Goal: Task Accomplishment & Management: Complete application form

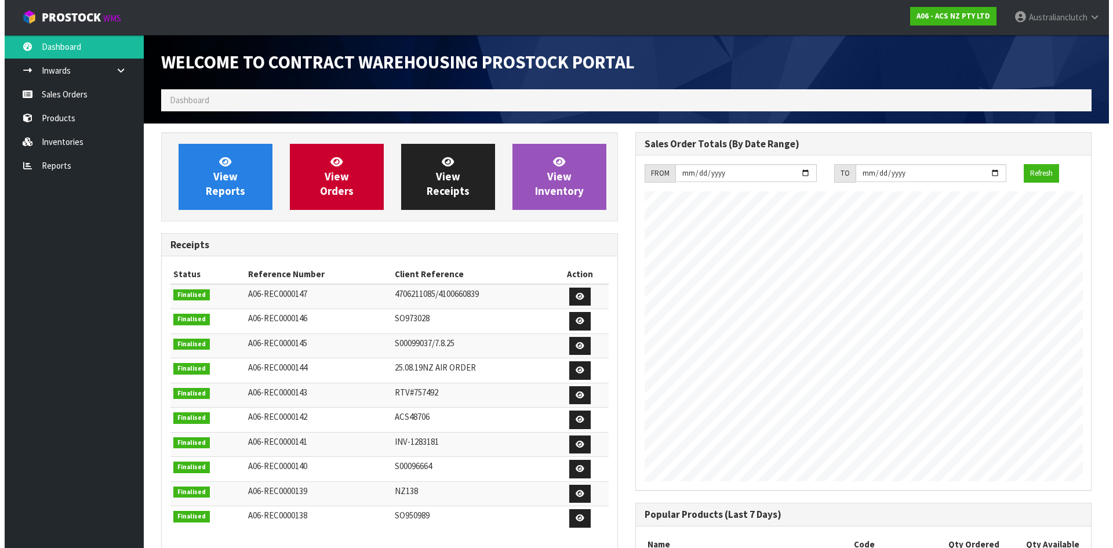
scroll to position [643, 474]
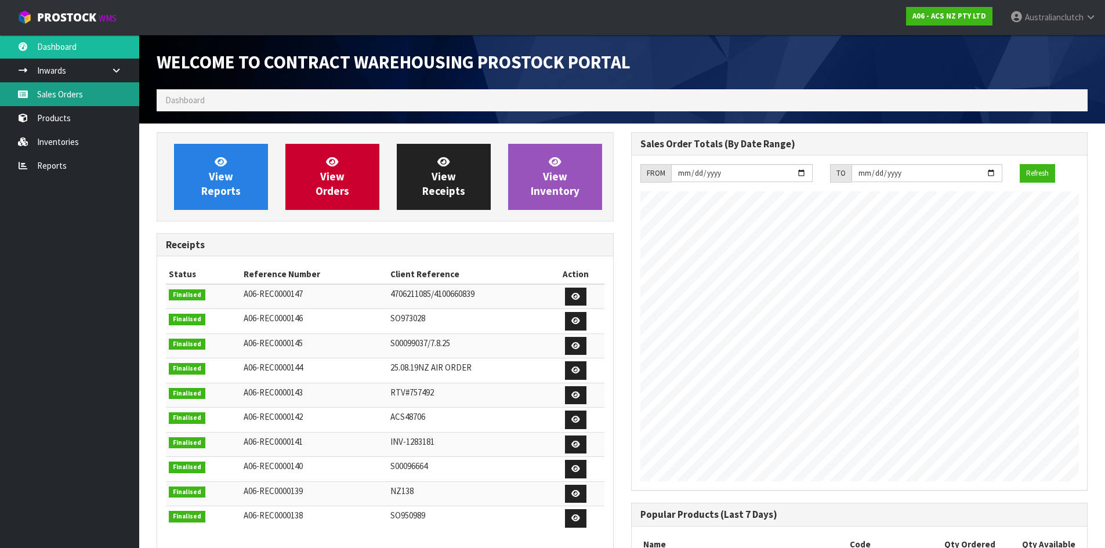
click at [63, 93] on link "Sales Orders" at bounding box center [69, 94] width 139 height 24
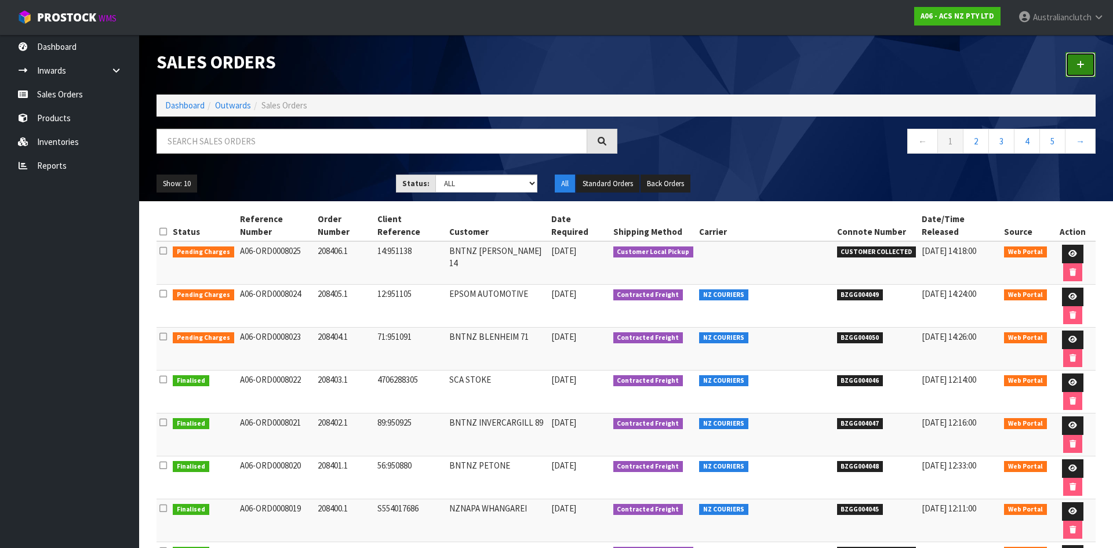
click at [1079, 70] on link at bounding box center [1081, 64] width 30 height 25
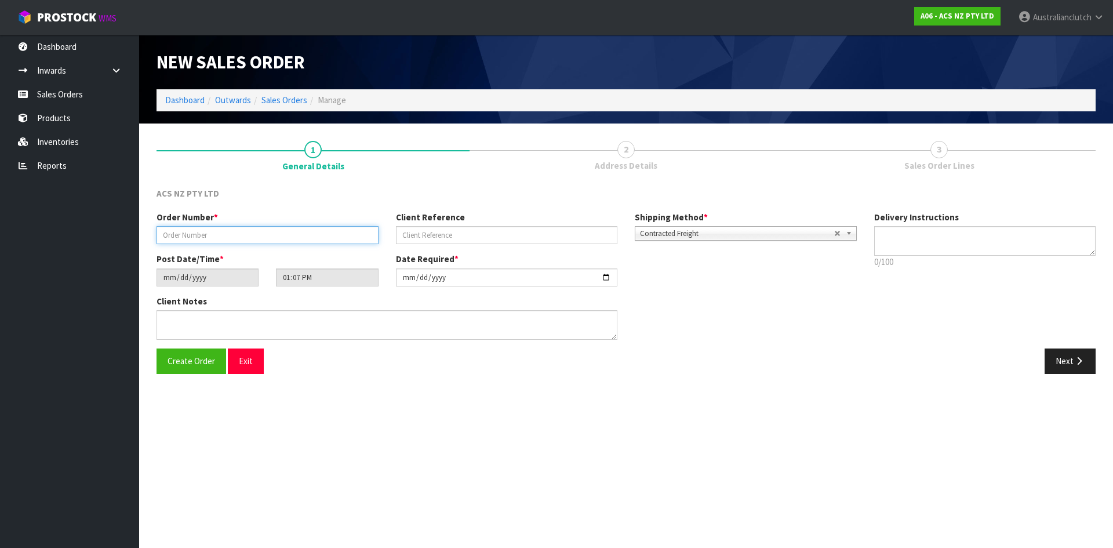
click at [307, 237] on input "text" at bounding box center [268, 235] width 222 height 18
paste input "208410.1"
type input "208410.1"
click at [452, 241] on input "text" at bounding box center [507, 235] width 222 height 18
paste input "13:951348"
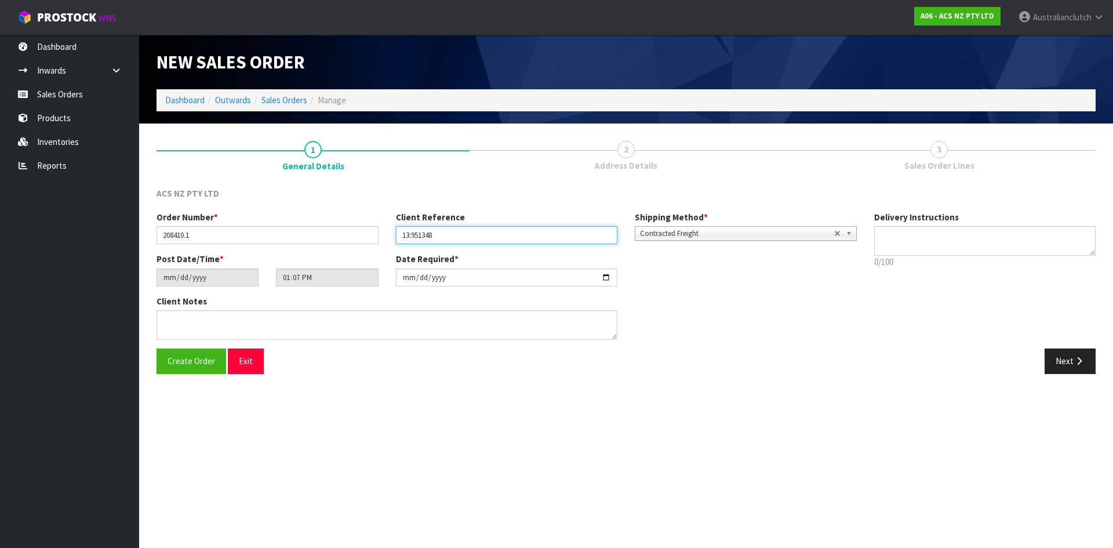
type input "13:951348"
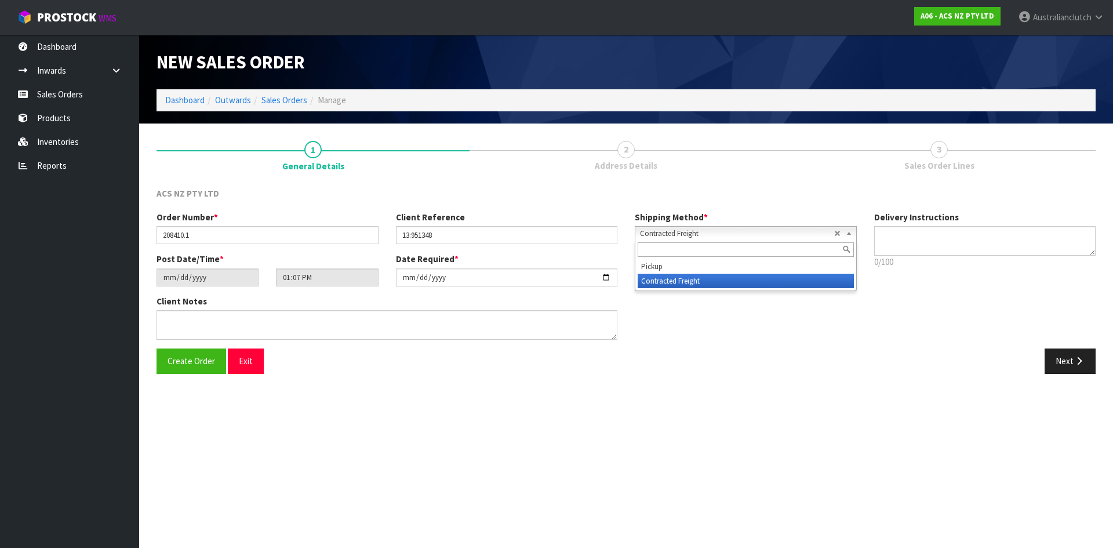
click at [697, 235] on span "Contracted Freight" at bounding box center [737, 234] width 194 height 14
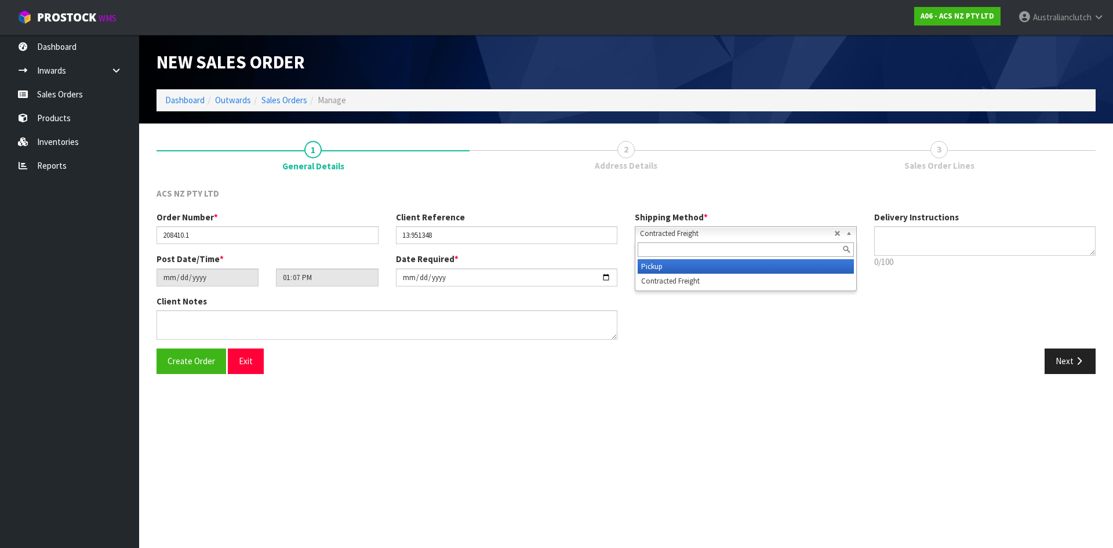
click at [666, 267] on li "Pickup" at bounding box center [746, 266] width 216 height 14
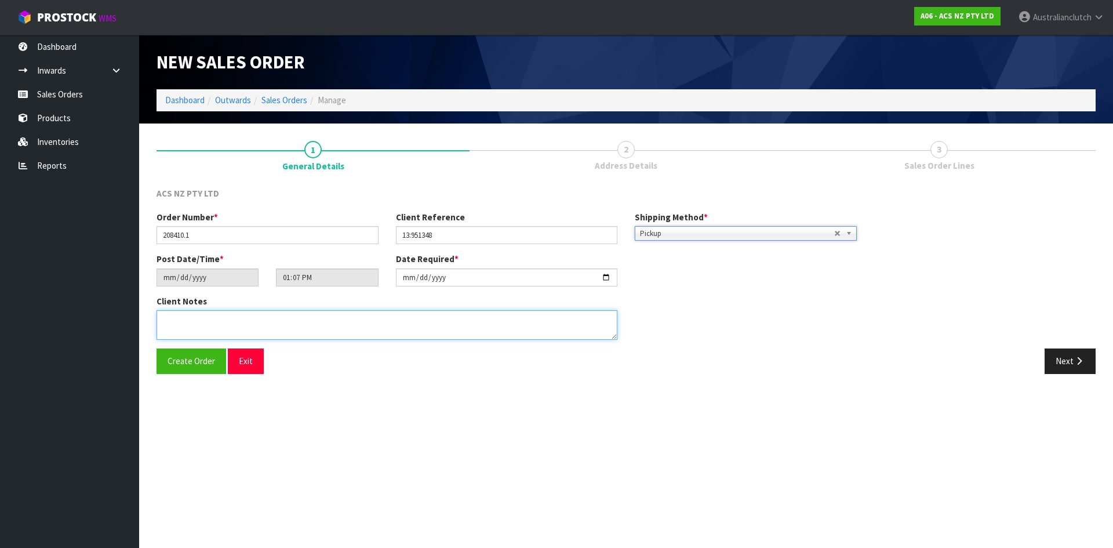
click at [425, 326] on textarea at bounding box center [387, 325] width 461 height 30
type textarea "DEADLINE WILL COLLECT"
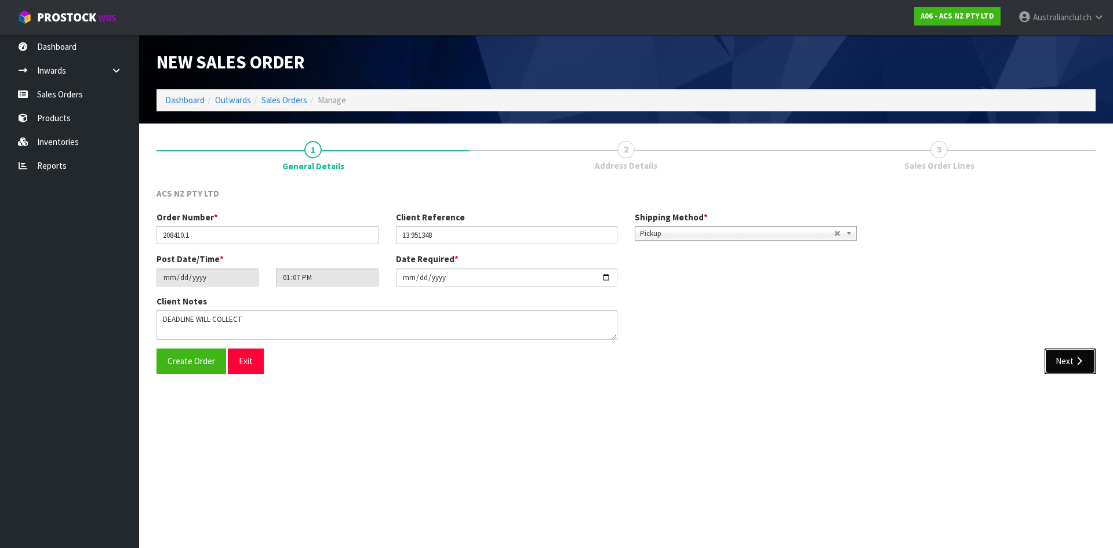
click at [1073, 368] on button "Next" at bounding box center [1070, 360] width 51 height 25
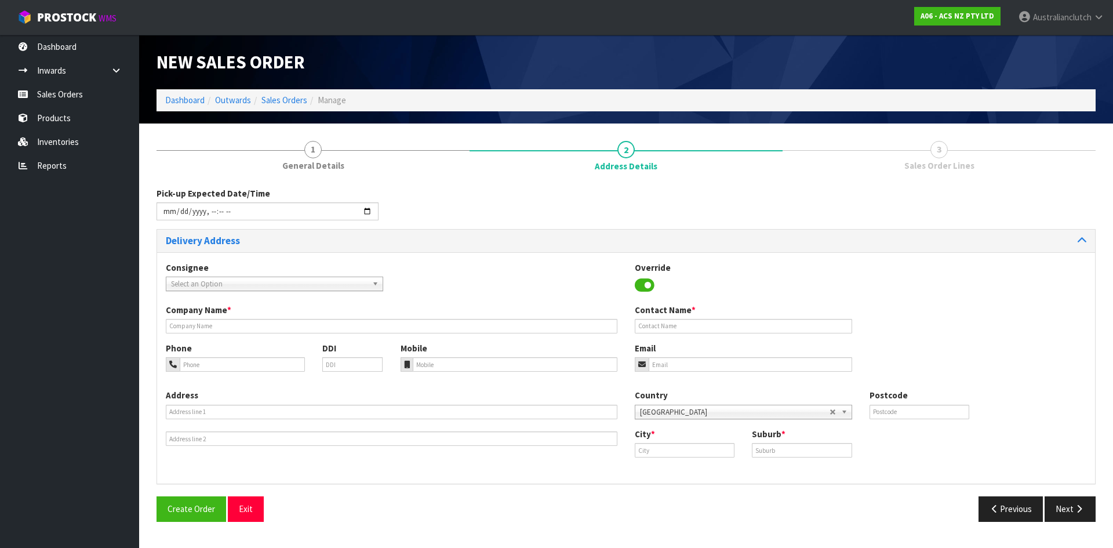
click at [219, 282] on span "Select an Option" at bounding box center [269, 284] width 197 height 14
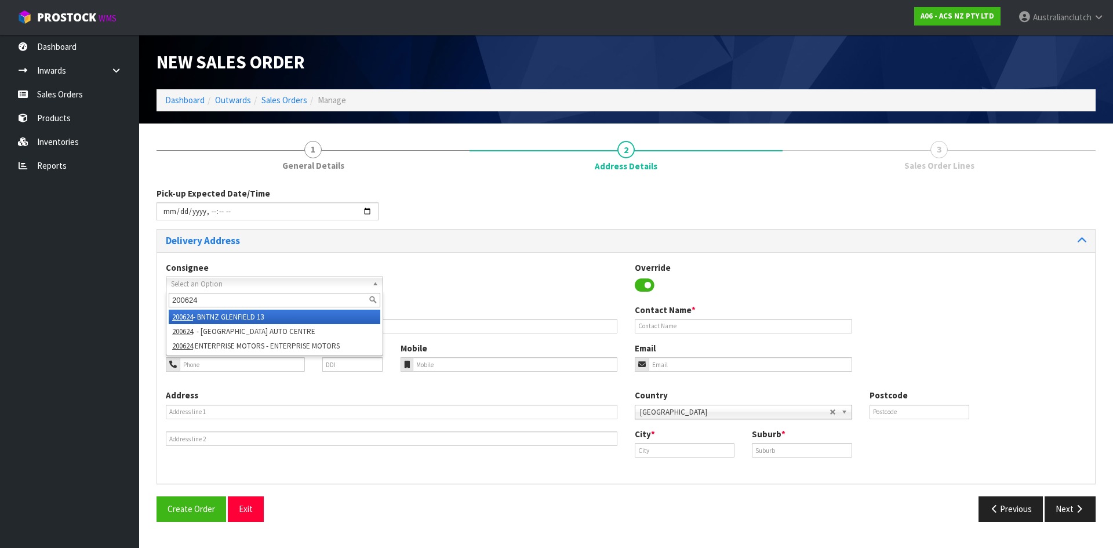
type input "200624"
click at [237, 316] on li "200624 - BNTNZ GLENFIELD 13" at bounding box center [275, 317] width 212 height 14
type input "BNTNZ GLENFIELD 13"
type input "[STREET_ADDRESS]"
type input "0627"
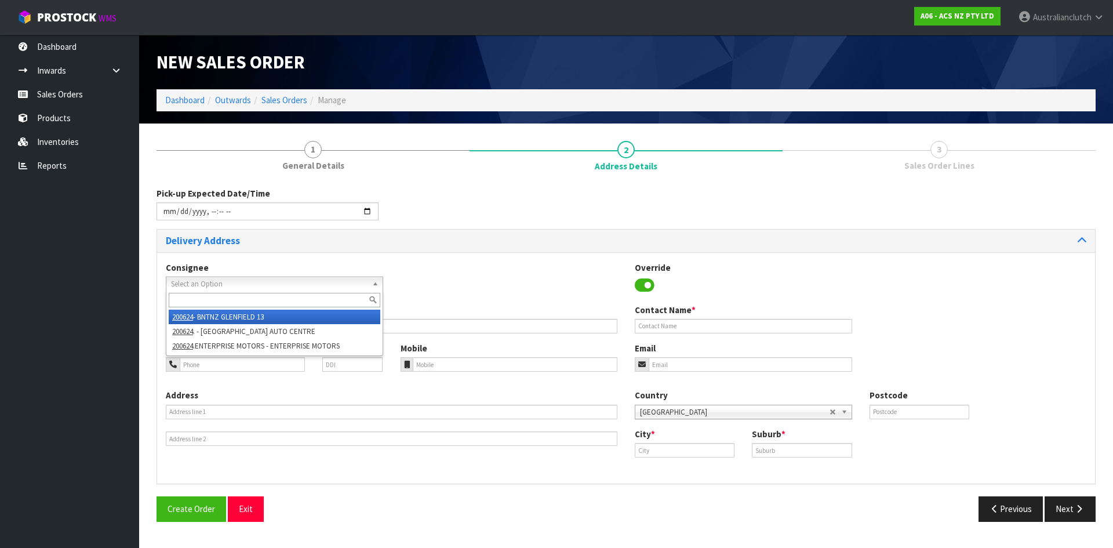
type input "[GEOGRAPHIC_DATA]"
type input "GLENFIELD"
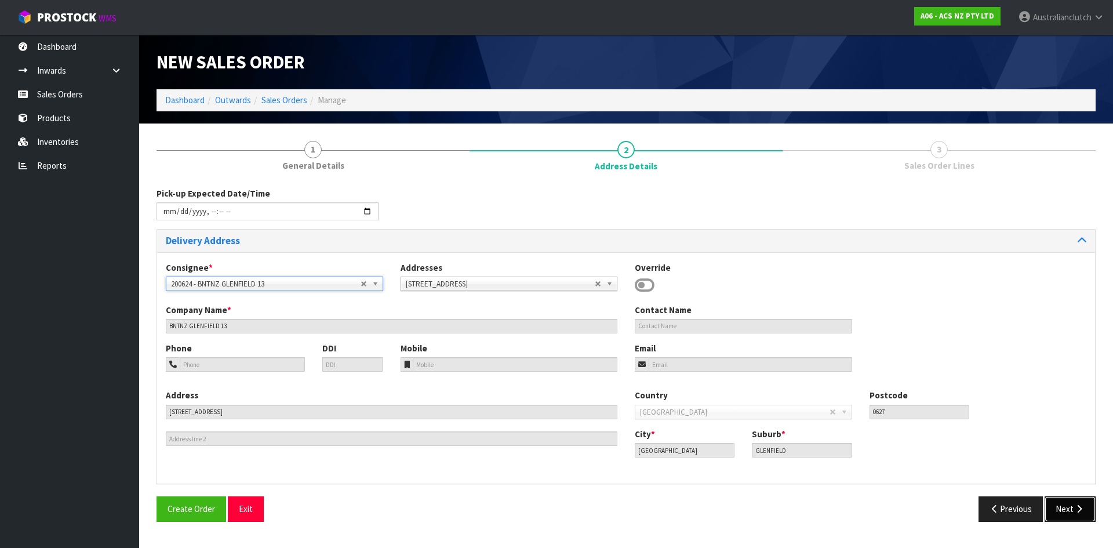
click at [1070, 511] on button "Next" at bounding box center [1070, 508] width 51 height 25
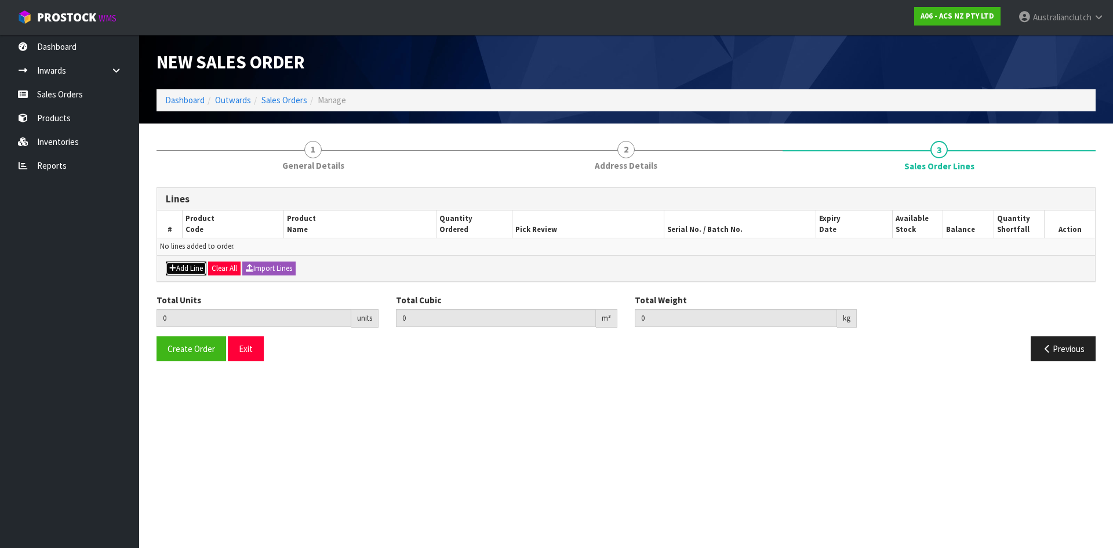
click at [194, 269] on button "Add Line" at bounding box center [186, 268] width 41 height 14
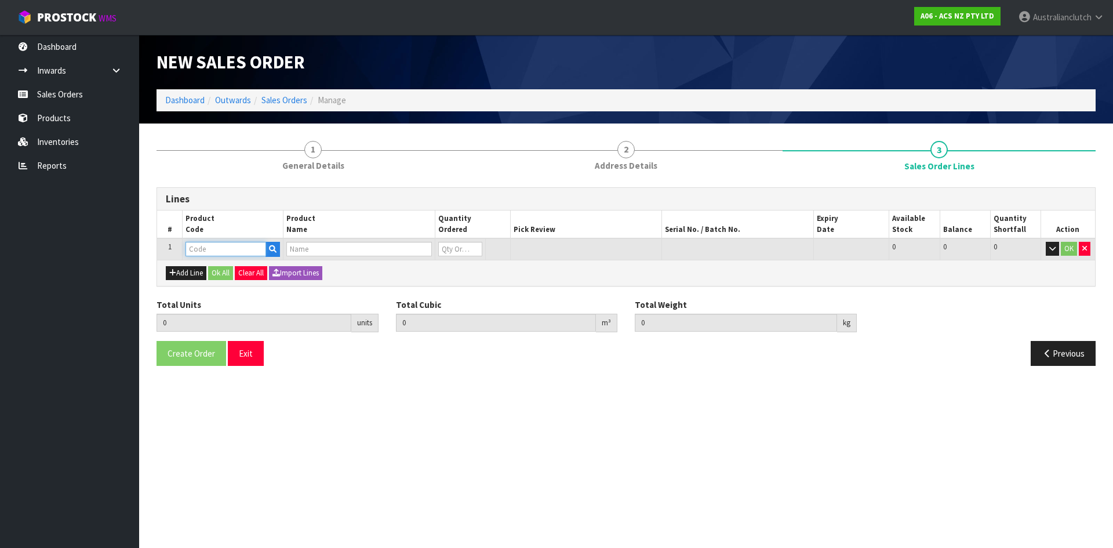
click at [200, 252] on input "text" at bounding box center [226, 249] width 81 height 14
type input "KMZ25503"
type input "0.000000"
type input "0.000"
type input "KIT STD MAZDA 3 MPS 2.3L inc DMF"
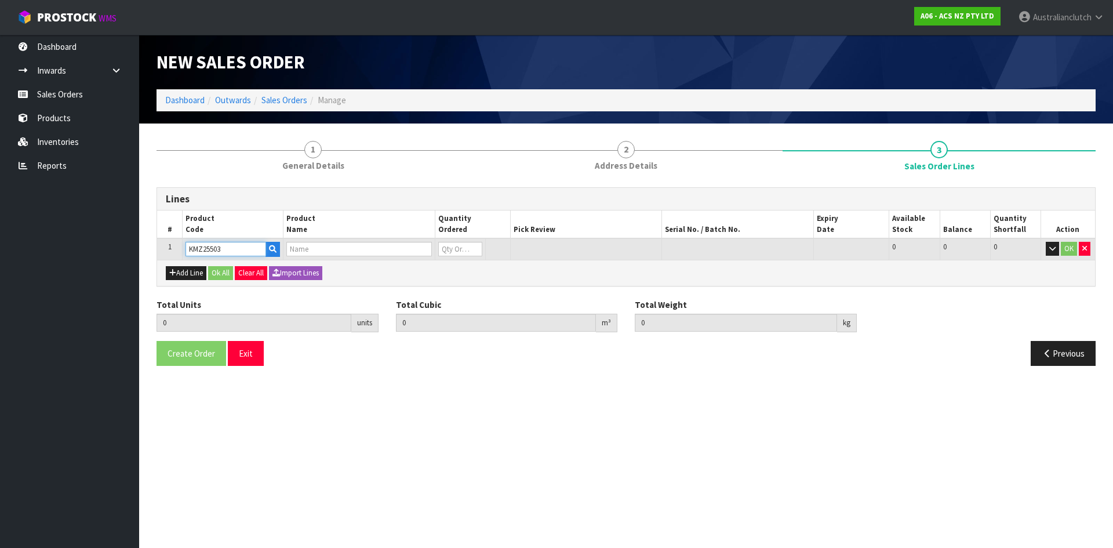
type input "0"
type input "KMZ25503"
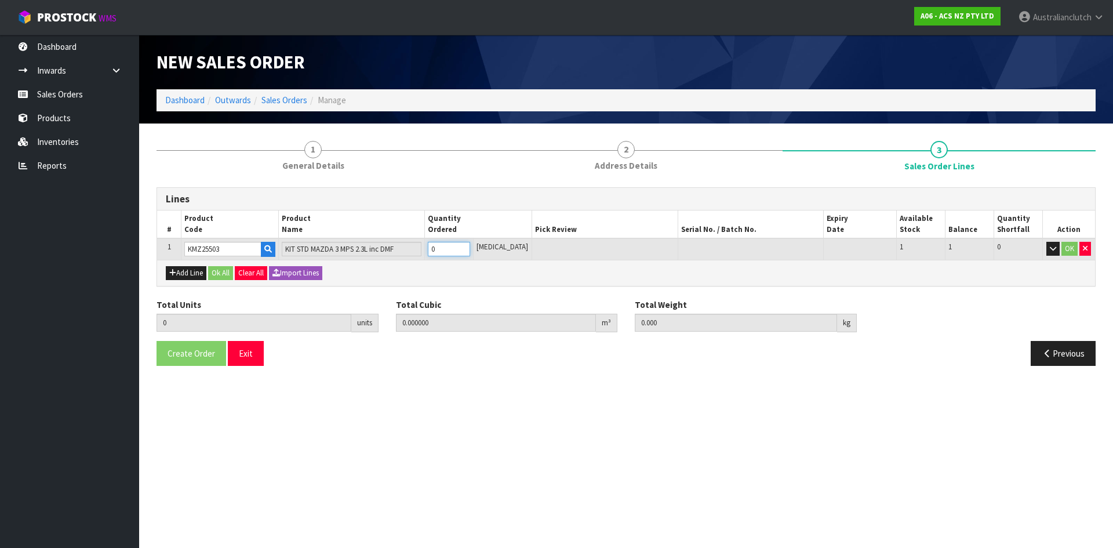
type input "1"
type input "0.0148"
type input "20"
type input "1"
click at [470, 246] on input "1" at bounding box center [449, 249] width 42 height 14
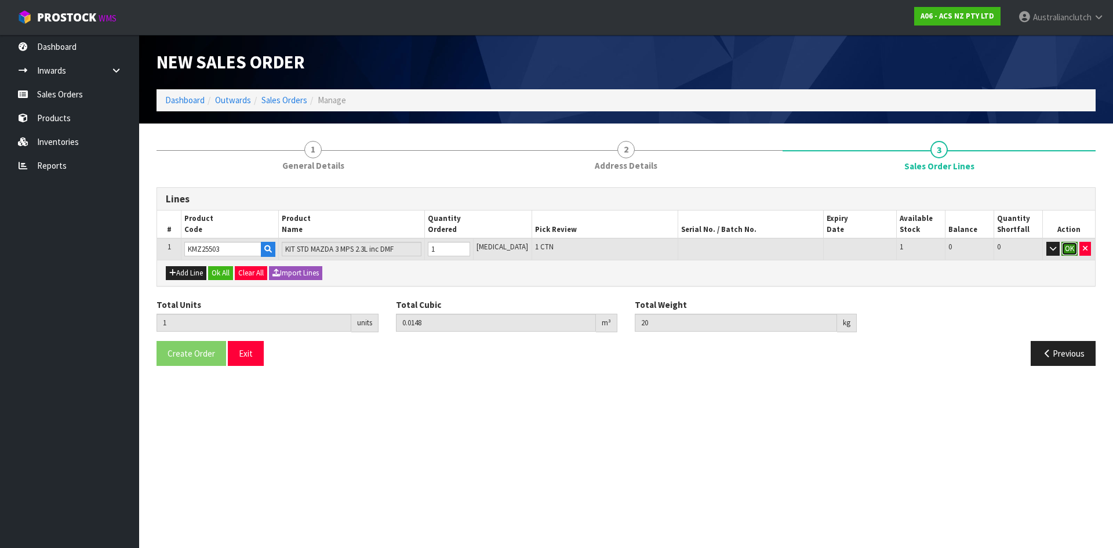
click at [1068, 250] on button "OK" at bounding box center [1070, 249] width 16 height 14
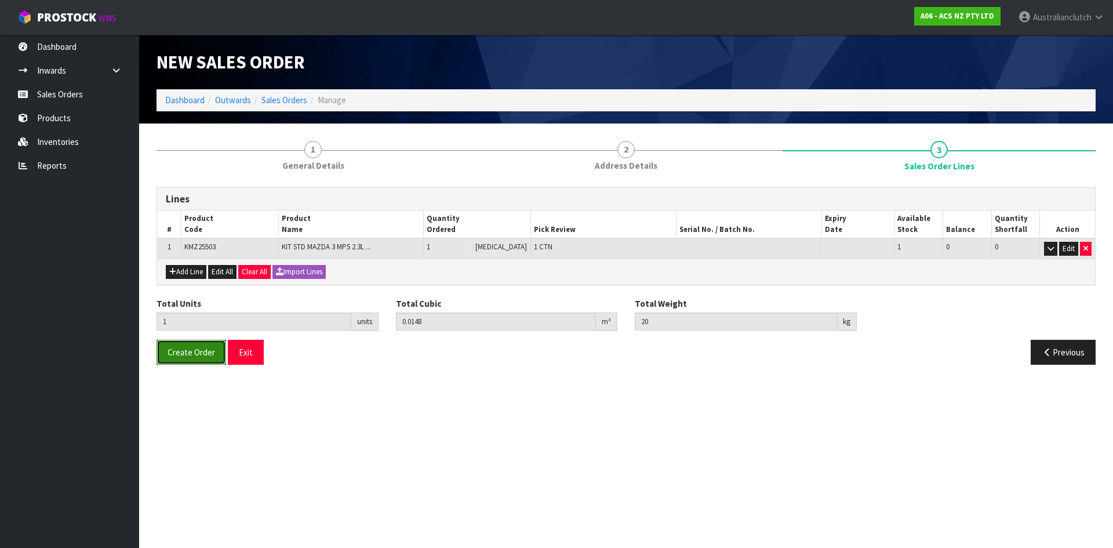
click at [215, 351] on button "Create Order" at bounding box center [192, 352] width 70 height 25
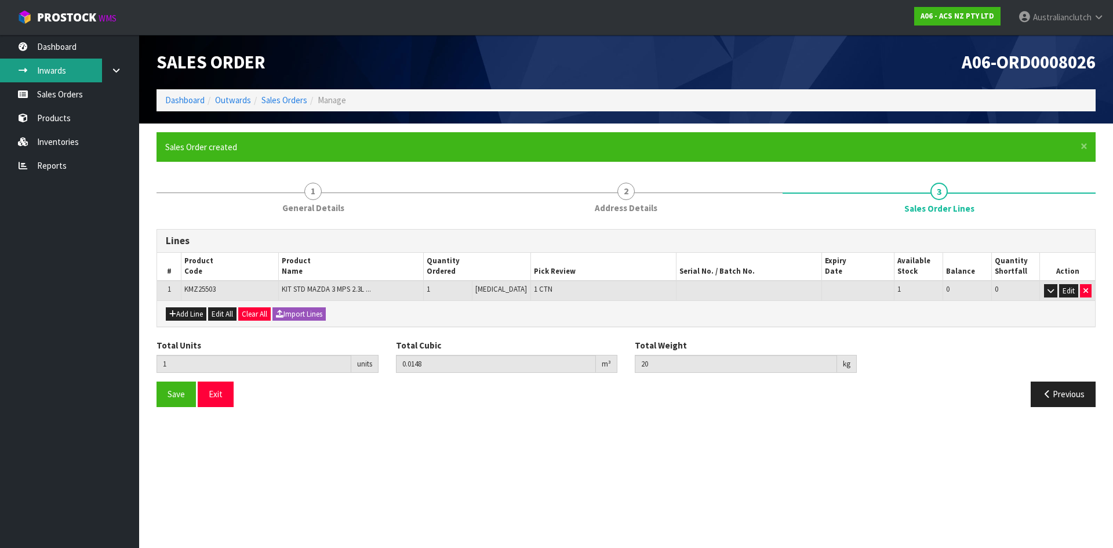
click at [41, 79] on link "Inwards" at bounding box center [69, 71] width 139 height 24
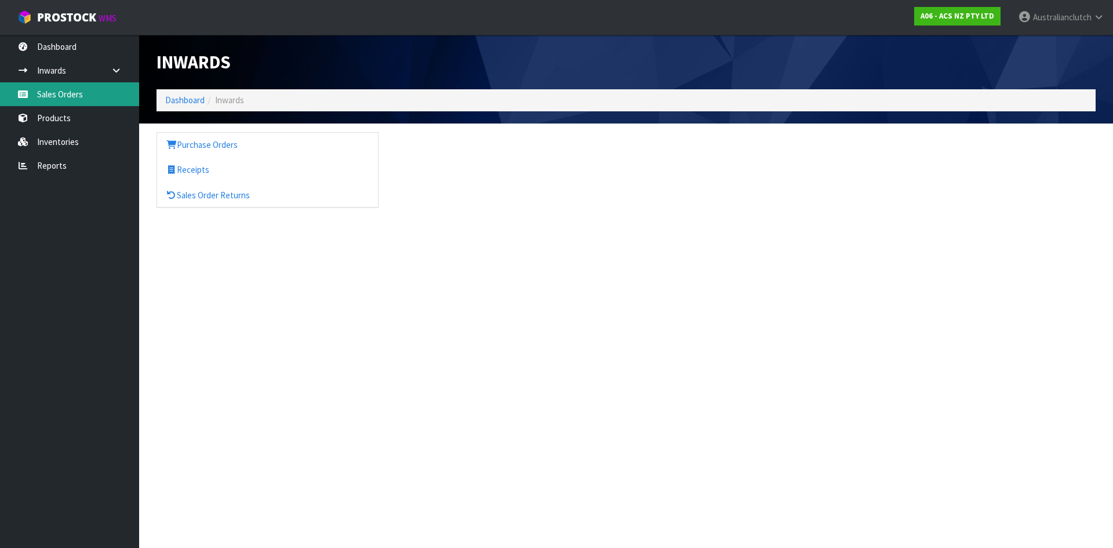
click at [48, 92] on div "Inwards Dashboard Inwards Purchase Orders Receipts Sales Order Returns" at bounding box center [556, 114] width 1113 height 228
click at [48, 92] on link "Sales Orders" at bounding box center [69, 94] width 139 height 24
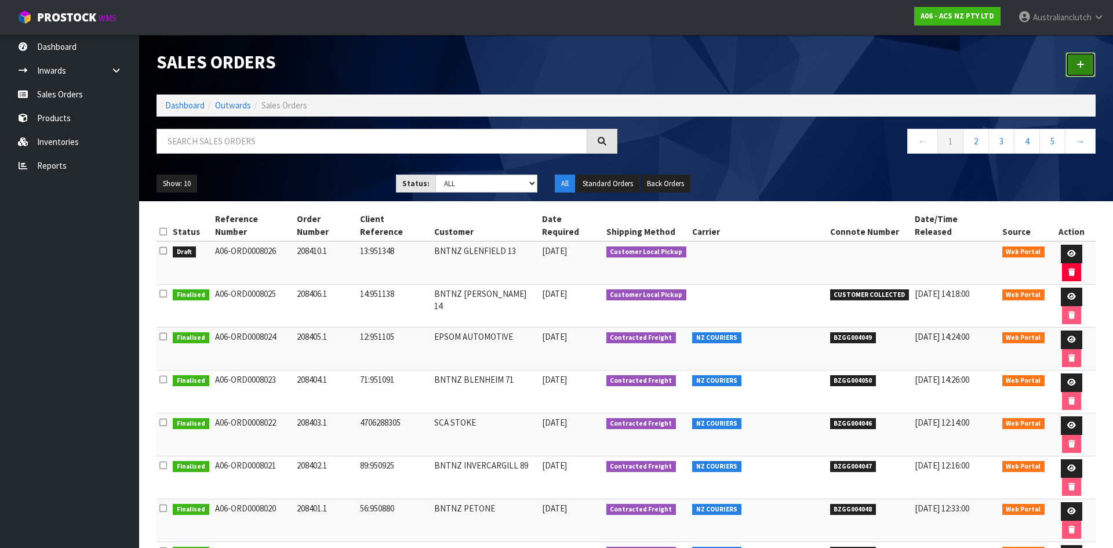
click at [1080, 67] on icon at bounding box center [1081, 64] width 8 height 9
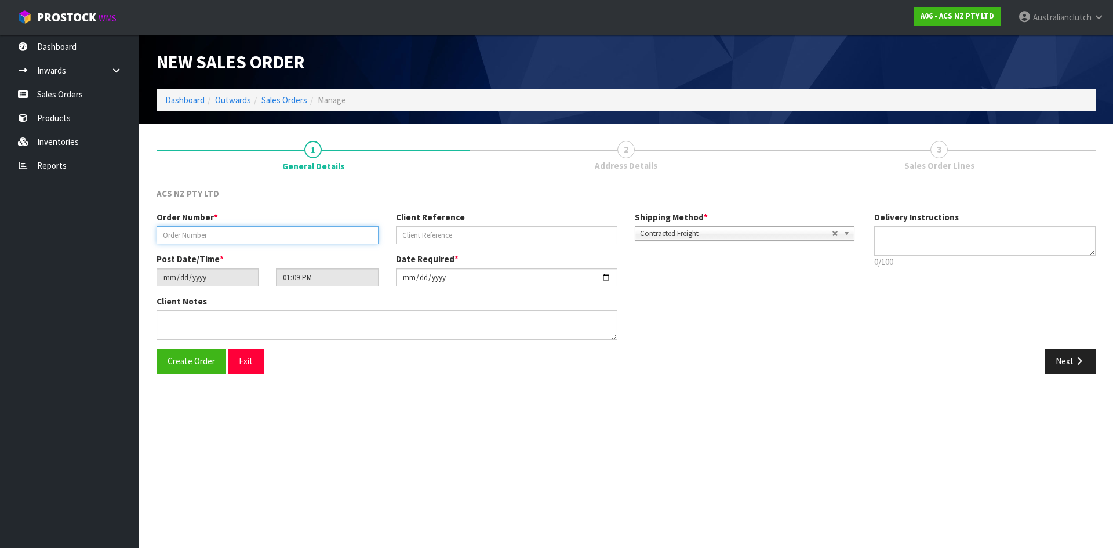
click at [331, 231] on input "text" at bounding box center [268, 235] width 222 height 18
paste input "208411.1"
type input "208411.1"
click at [518, 232] on input "text" at bounding box center [507, 235] width 222 height 18
paste input "35:951367"
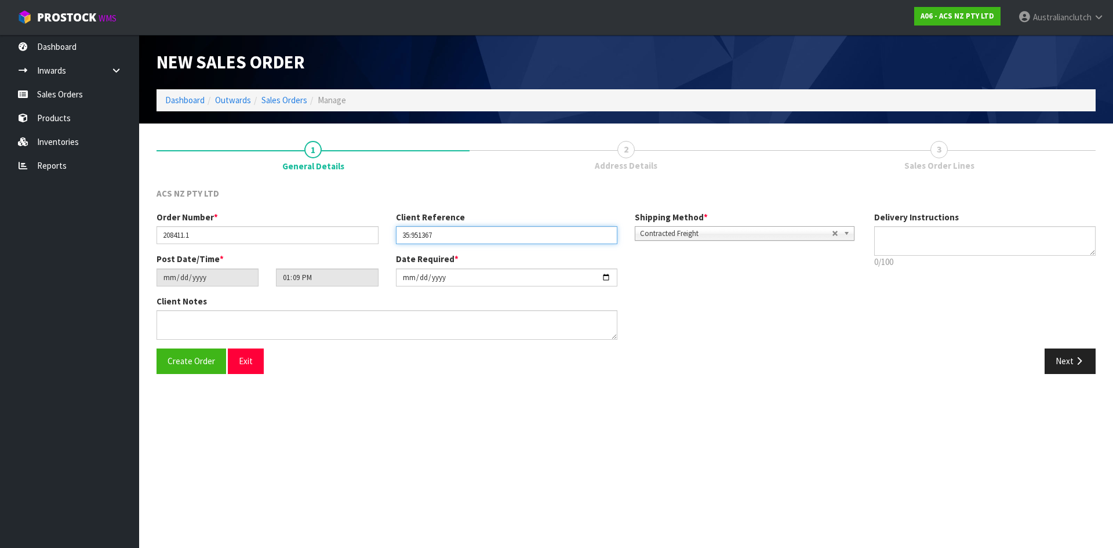
type input "35:951367"
click at [922, 249] on textarea at bounding box center [985, 241] width 222 height 30
type textarea "NZC PLEASE"
click at [1072, 355] on button "Next" at bounding box center [1070, 360] width 51 height 25
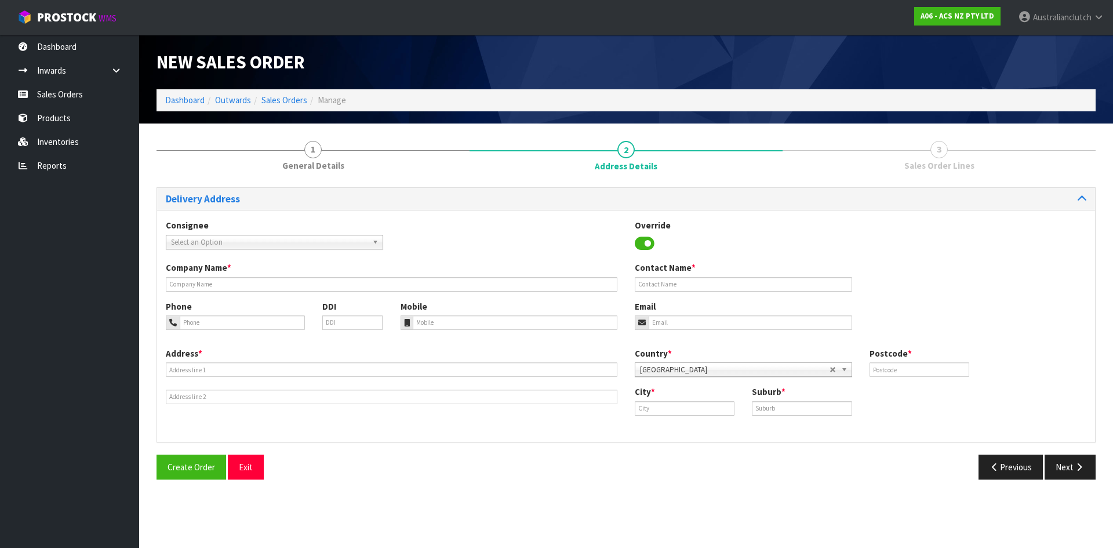
click at [333, 245] on span "Select an Option" at bounding box center [269, 242] width 197 height 14
type input "101675"
click at [292, 271] on li "101675 - BNTNZ MT MAUNGANUI 35" at bounding box center [275, 275] width 212 height 14
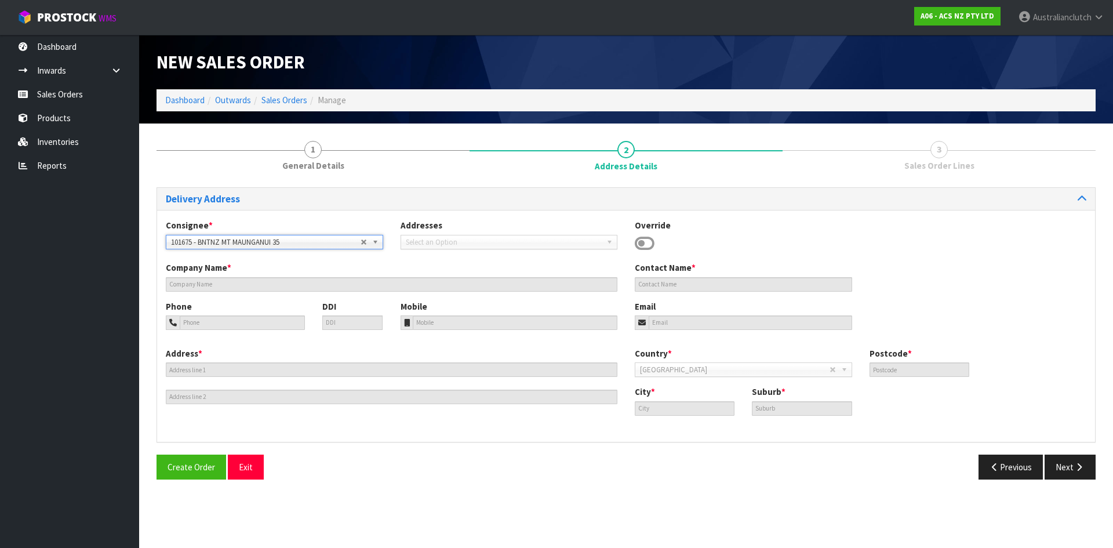
type input "BNTNZ MT MAUNGANUI 35"
type input "[STREET_ADDRESS][PERSON_NAME]"
type input "3116"
type input "[GEOGRAPHIC_DATA]"
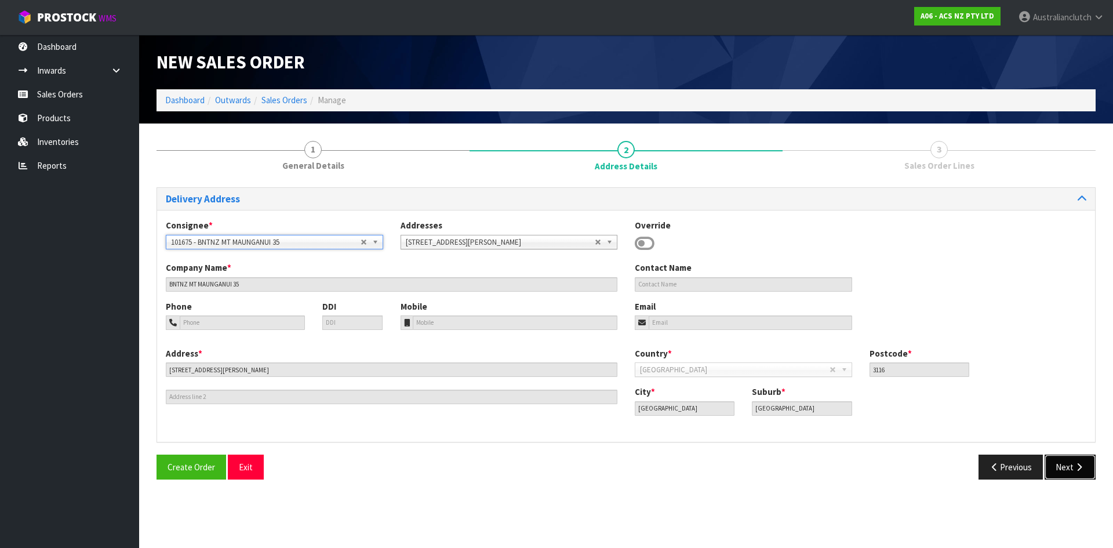
click at [1063, 459] on button "Next" at bounding box center [1070, 467] width 51 height 25
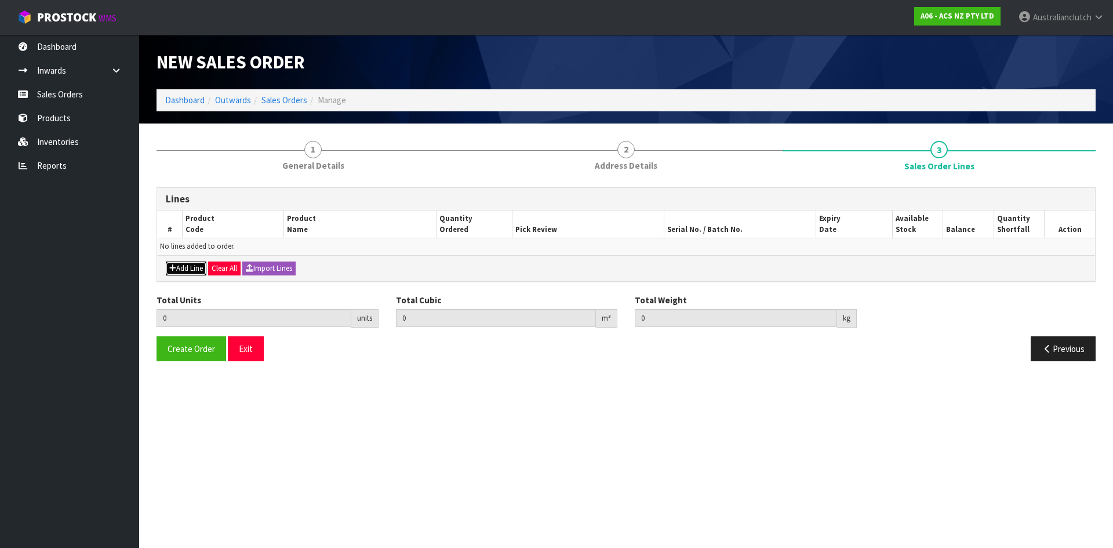
click at [184, 266] on button "Add Line" at bounding box center [186, 268] width 41 height 14
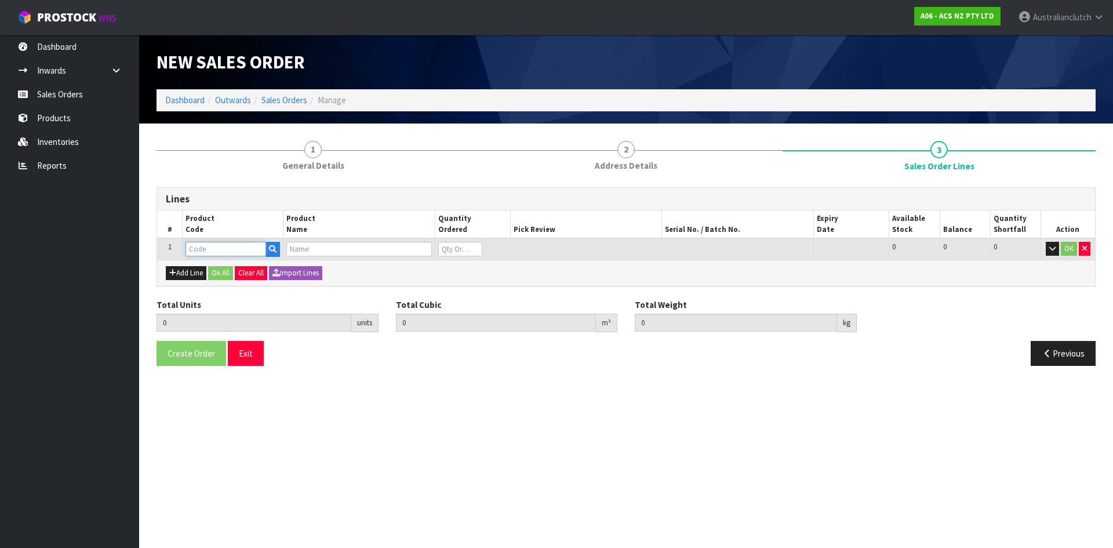
click at [224, 250] on input "text" at bounding box center [226, 249] width 81 height 14
type input "SCDE004"
type input "0.000000"
type input "0.000"
type input "CLUTCH S/CYL DAEWOO 17.46MM (11/16")"
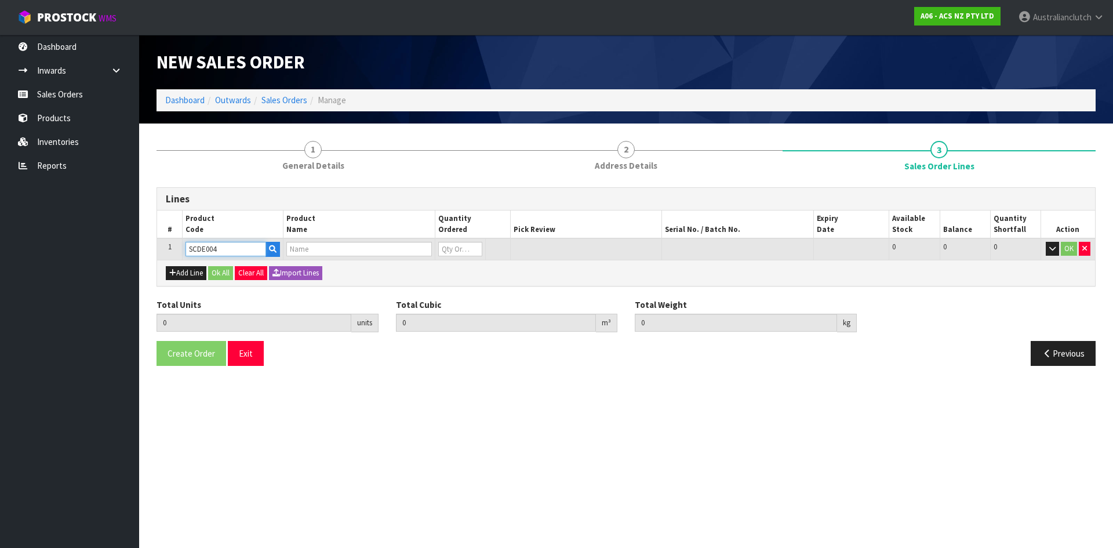
type input "0"
type input "SCDE004"
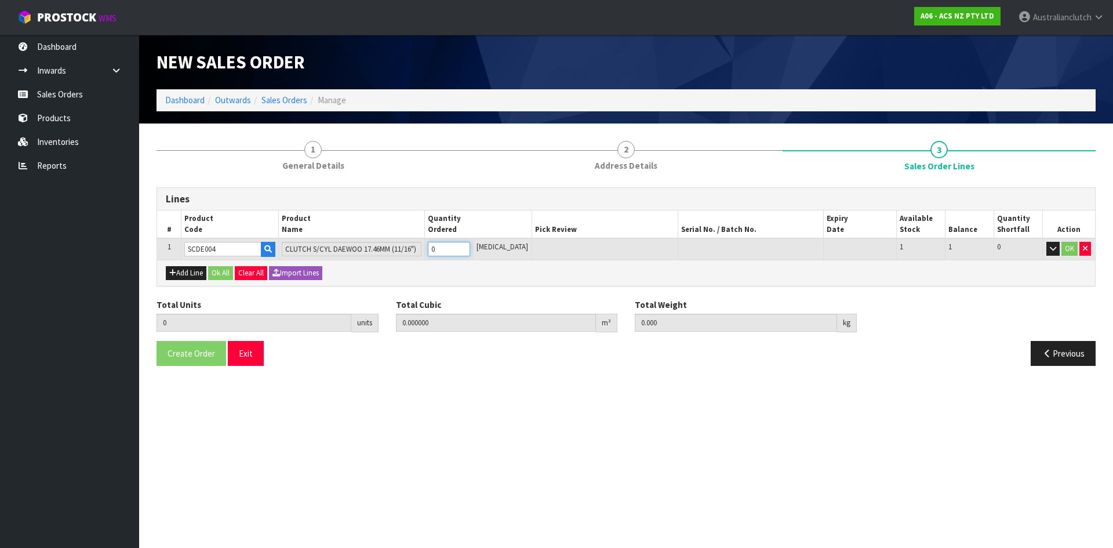
type input "1"
type input "0.002981"
type input "0.55"
type input "1"
click at [470, 245] on input "1" at bounding box center [449, 249] width 42 height 14
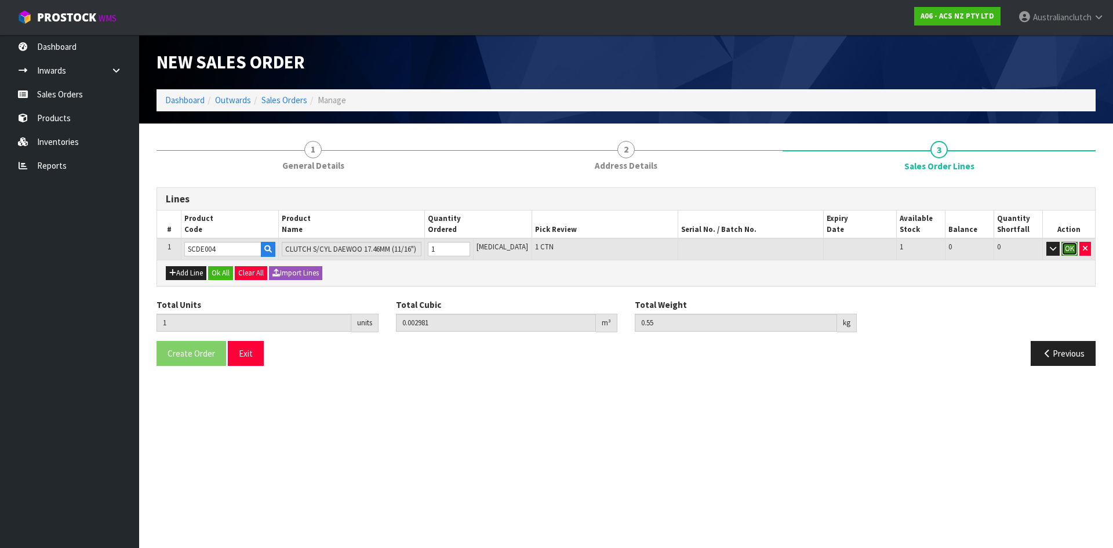
click at [1067, 248] on button "OK" at bounding box center [1070, 249] width 16 height 14
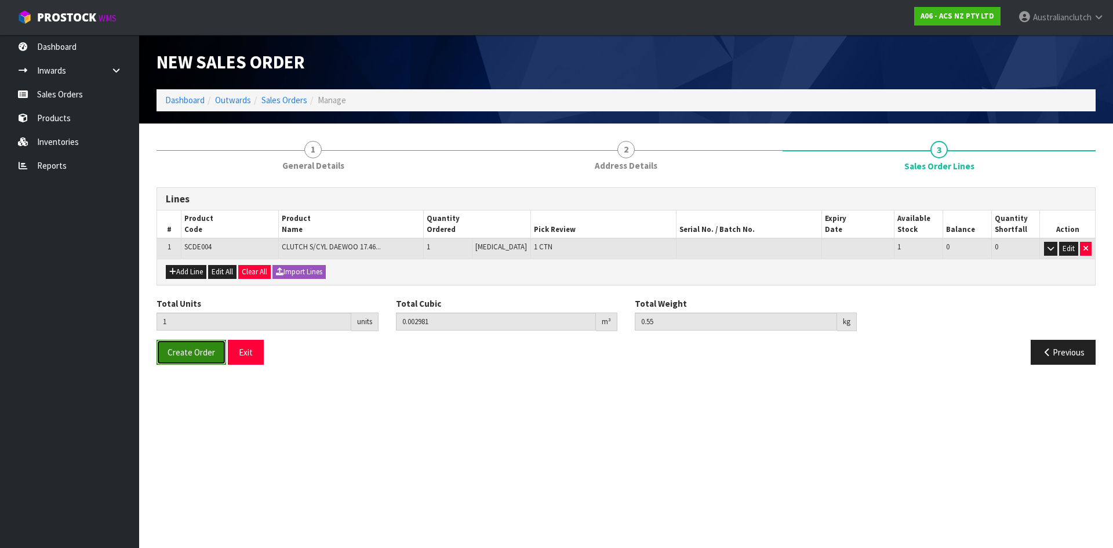
click at [183, 353] on span "Create Order" at bounding box center [192, 352] width 48 height 11
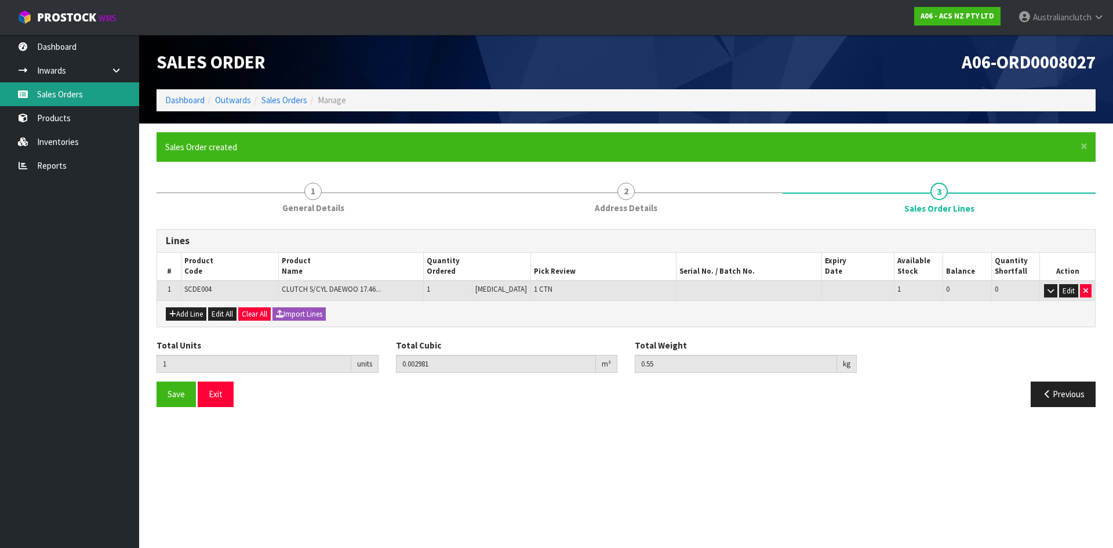
click at [81, 85] on link "Sales Orders" at bounding box center [69, 94] width 139 height 24
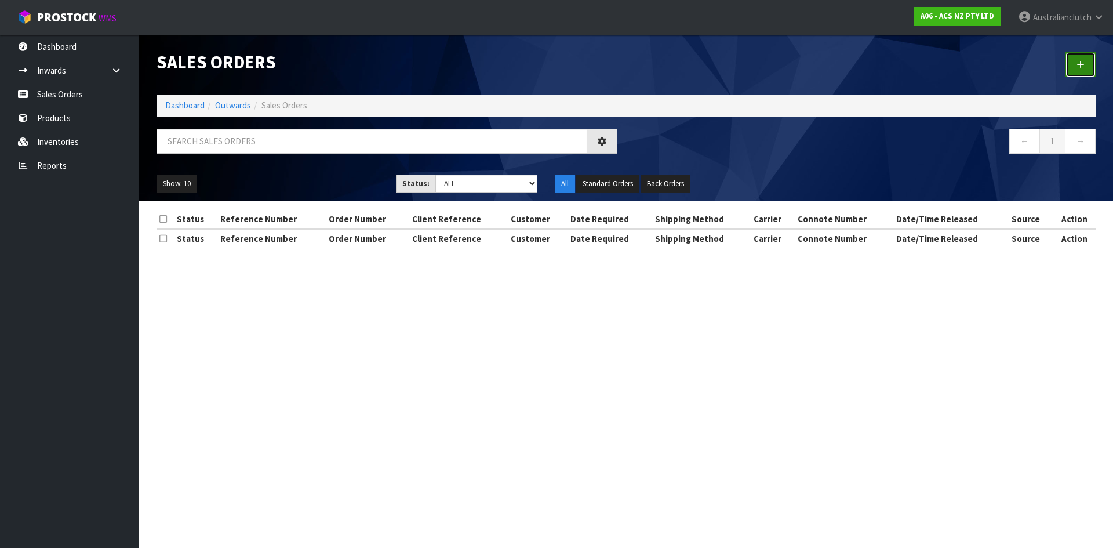
click at [1071, 72] on link at bounding box center [1081, 64] width 30 height 25
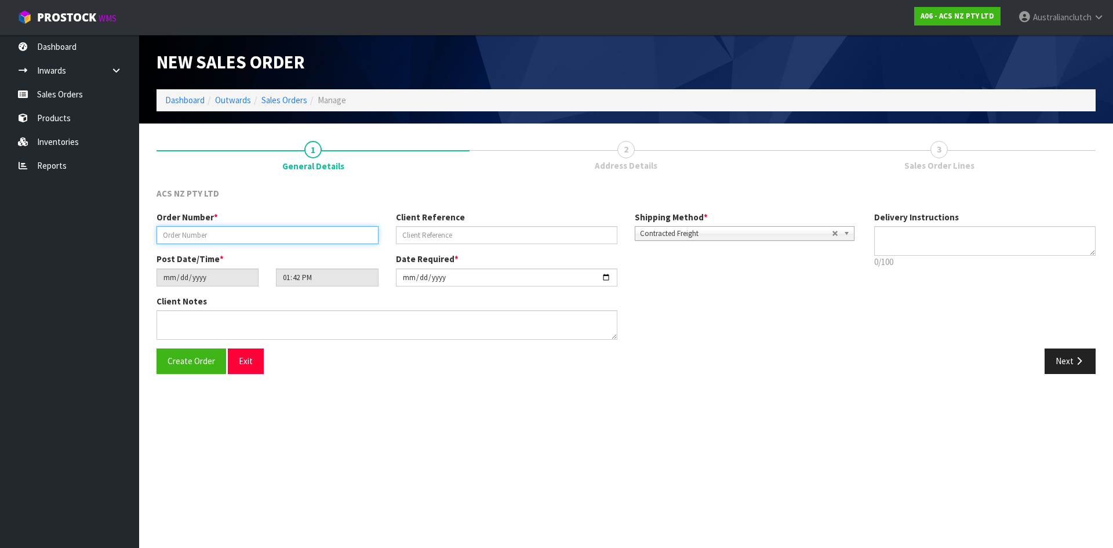
click at [269, 230] on input "text" at bounding box center [268, 235] width 222 height 18
type input "208412.1"
click at [515, 236] on input "text" at bounding box center [507, 235] width 222 height 18
paste input "4706289685"
type input "4706289685"
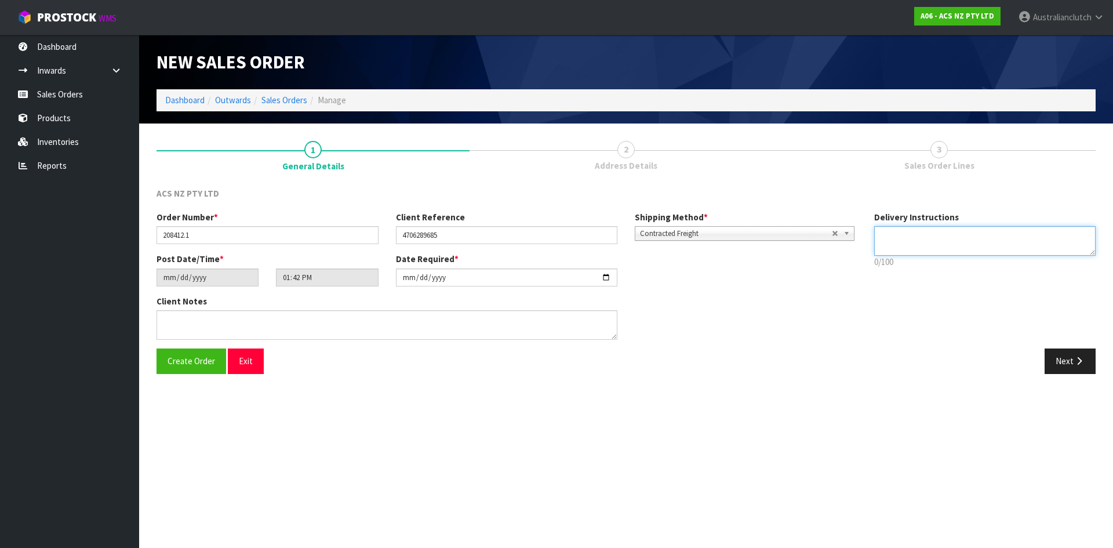
click at [895, 237] on textarea at bounding box center [985, 241] width 222 height 30
type textarea "NZC PLEASE"
click at [1074, 357] on icon "button" at bounding box center [1079, 361] width 11 height 9
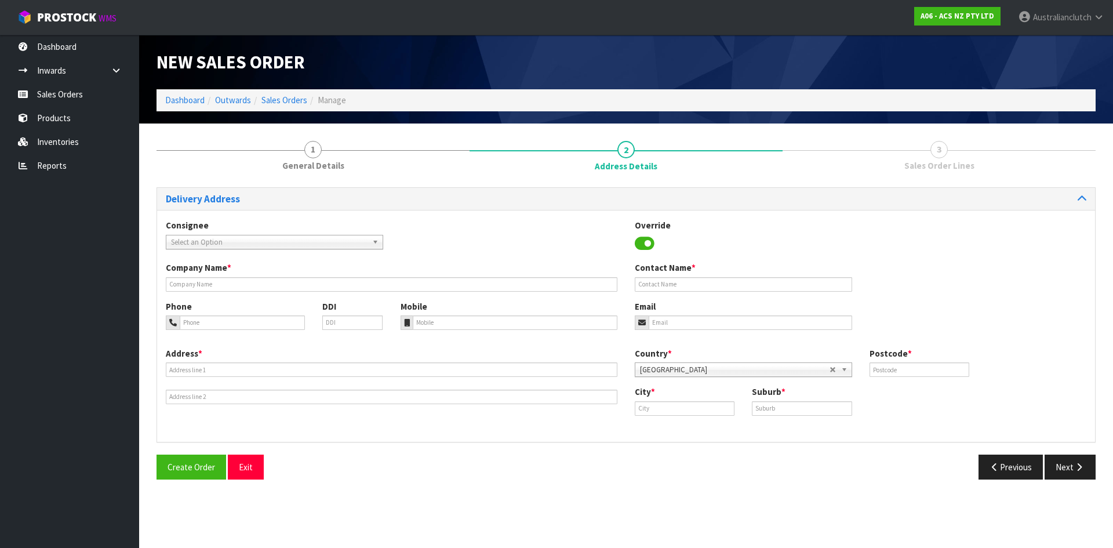
click at [201, 238] on span "Select an Option" at bounding box center [269, 242] width 197 height 14
type input "7003"
click at [220, 279] on li "7003 - SCA MANUKAU" at bounding box center [275, 275] width 212 height 14
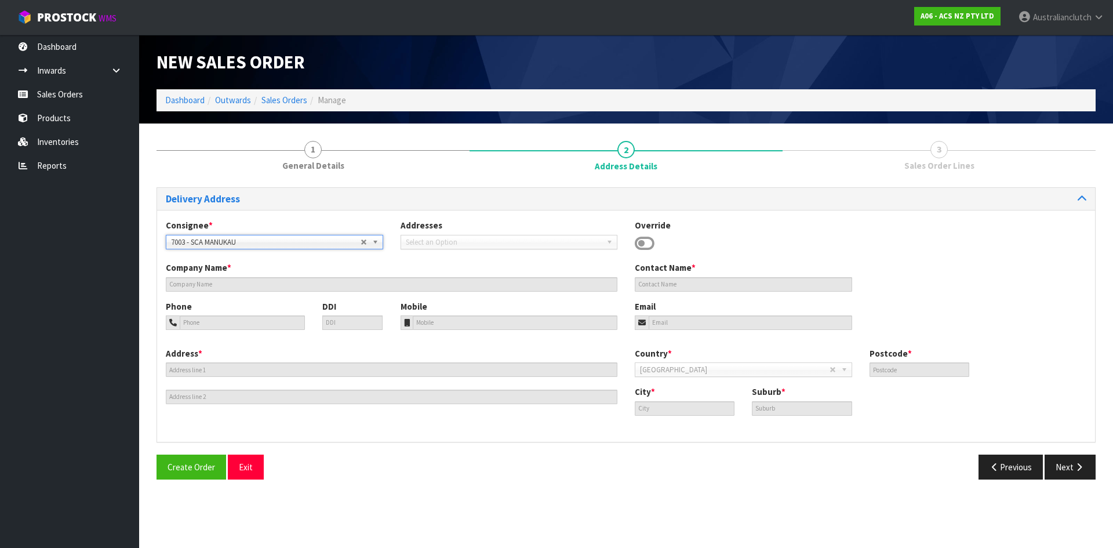
type input "SCA MANUKAU"
type input "09 2504392"
type input "[EMAIL_ADDRESS][DOMAIN_NAME]"
type input "[STREET_ADDRESS]"
type input "2104"
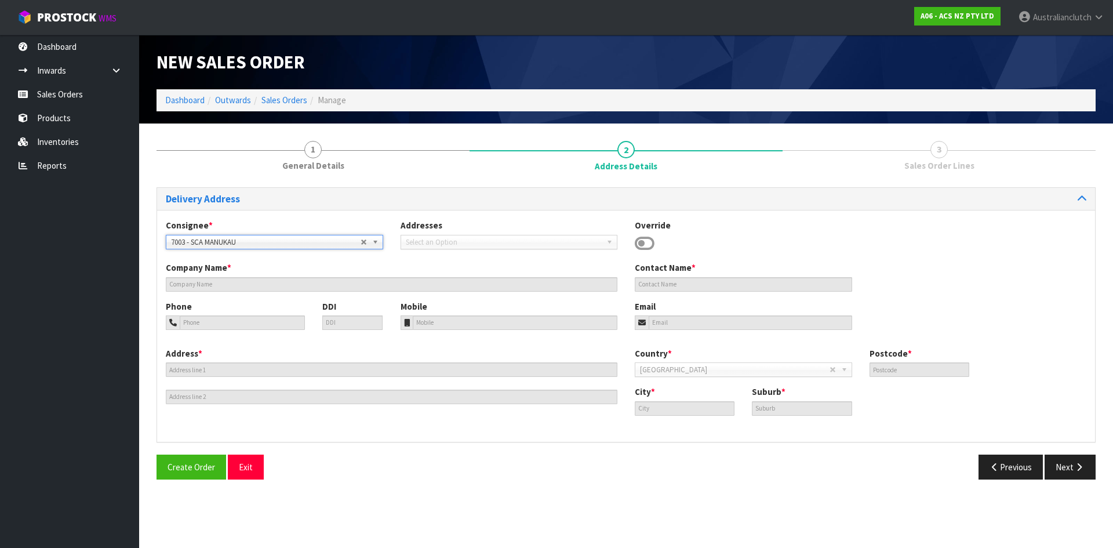
type input "[GEOGRAPHIC_DATA]"
type input "MANUKAU"
click at [1088, 459] on button "Next" at bounding box center [1070, 467] width 51 height 25
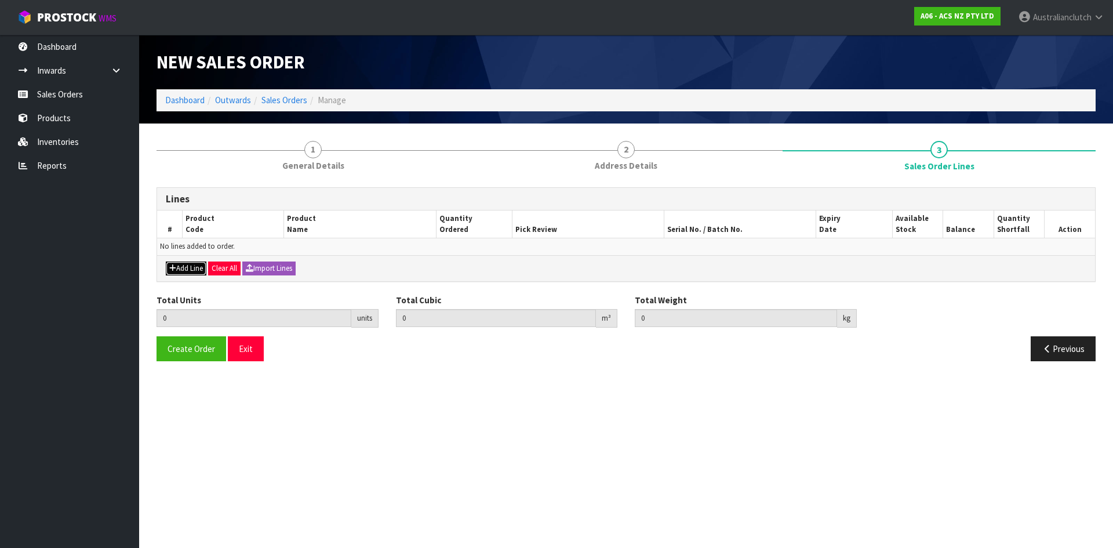
click at [205, 267] on button "Add Line" at bounding box center [186, 268] width 41 height 14
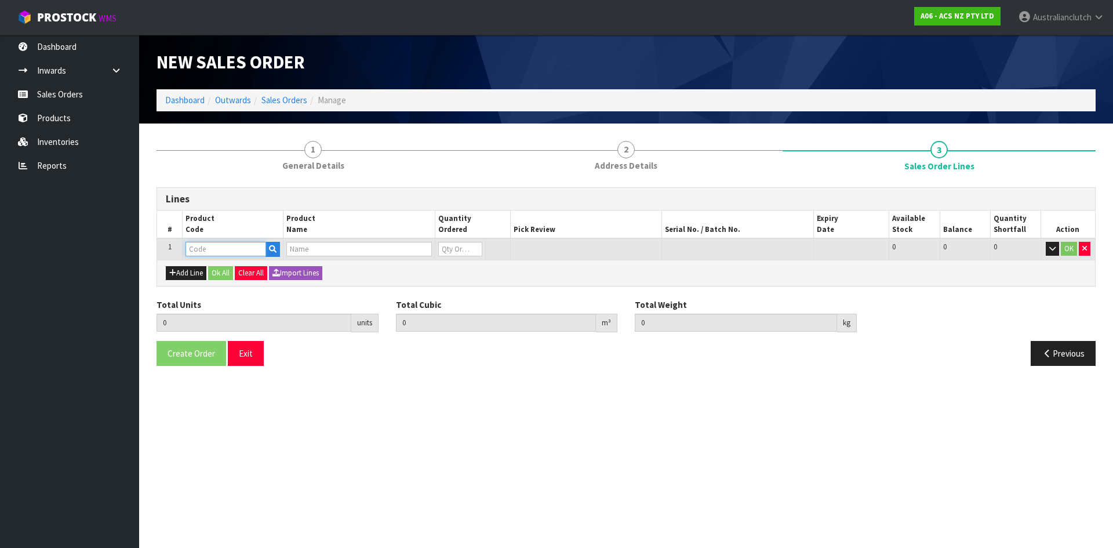
click at [209, 253] on input "text" at bounding box center [226, 249] width 81 height 14
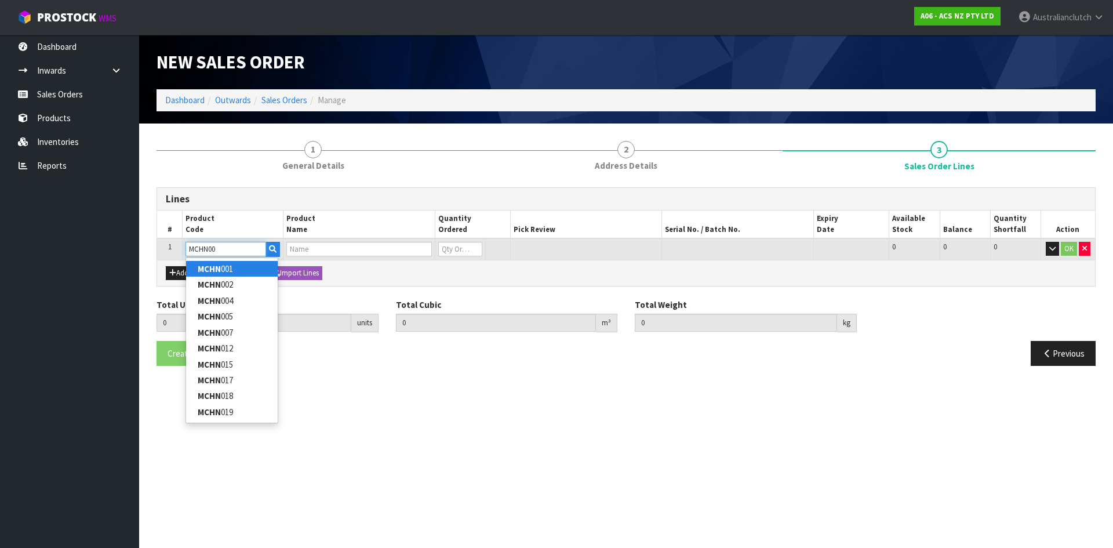
type input "MCHN005"
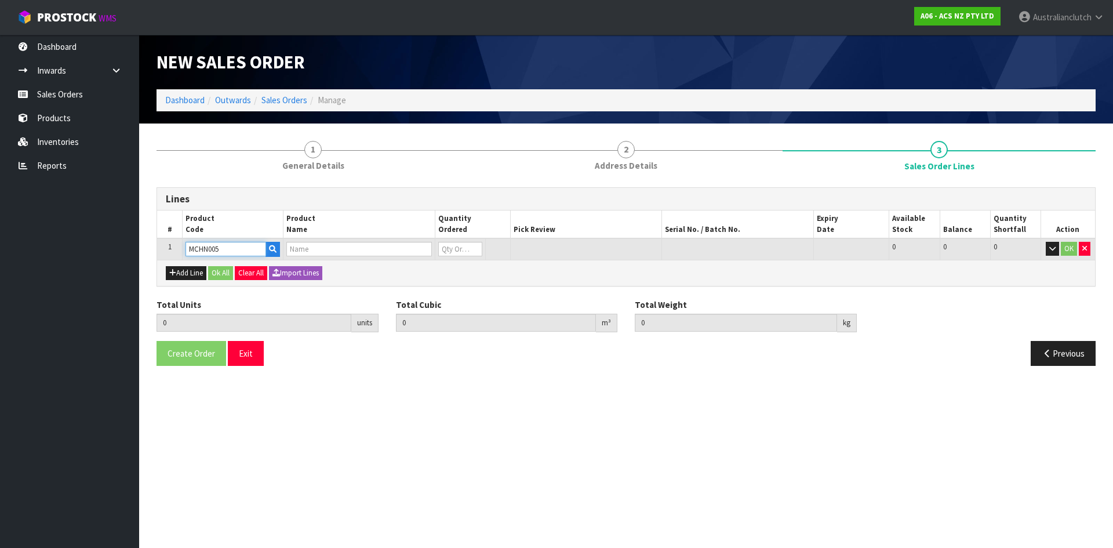
type input "0.000000"
type input "0.000"
type input "CLUTCH M/CYL HONDA 15.87MM (5/8")"
type input "0"
type input "MCHN005"
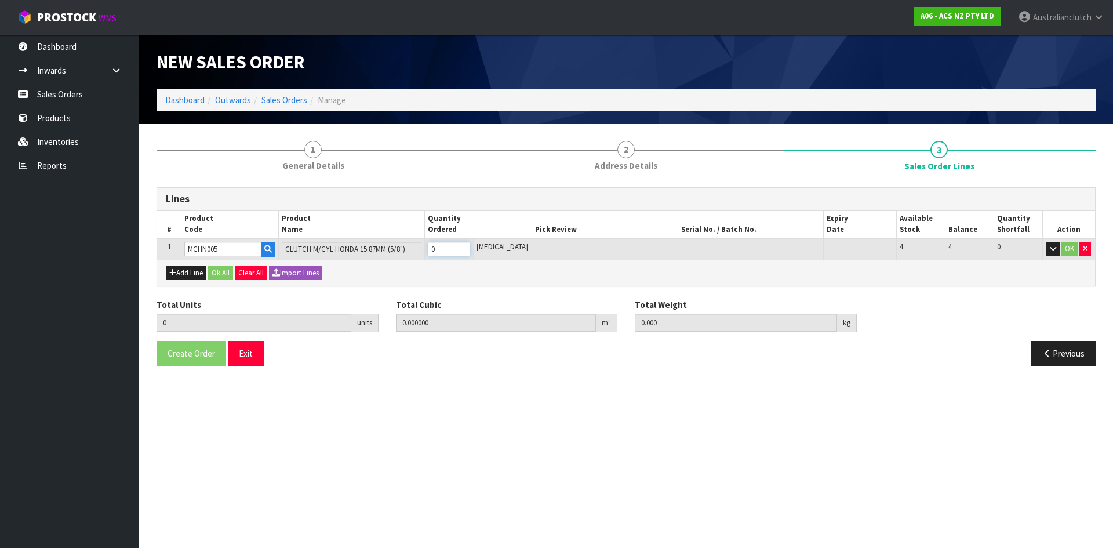
type input "1"
type input "0.002981"
type input "0.75"
type input "1"
click at [470, 246] on input "1" at bounding box center [449, 249] width 42 height 14
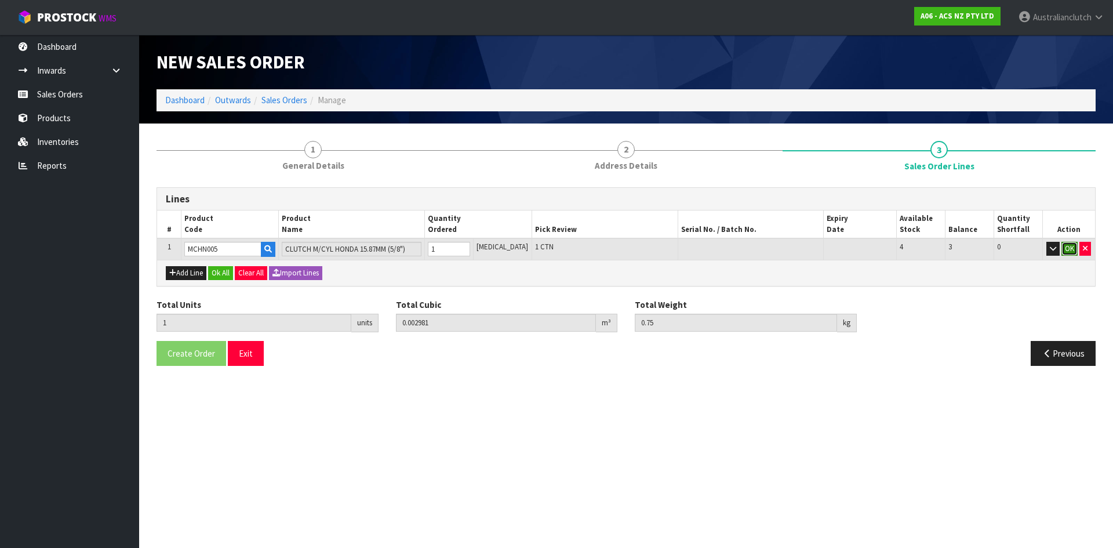
click at [1073, 253] on button "OK" at bounding box center [1070, 249] width 16 height 14
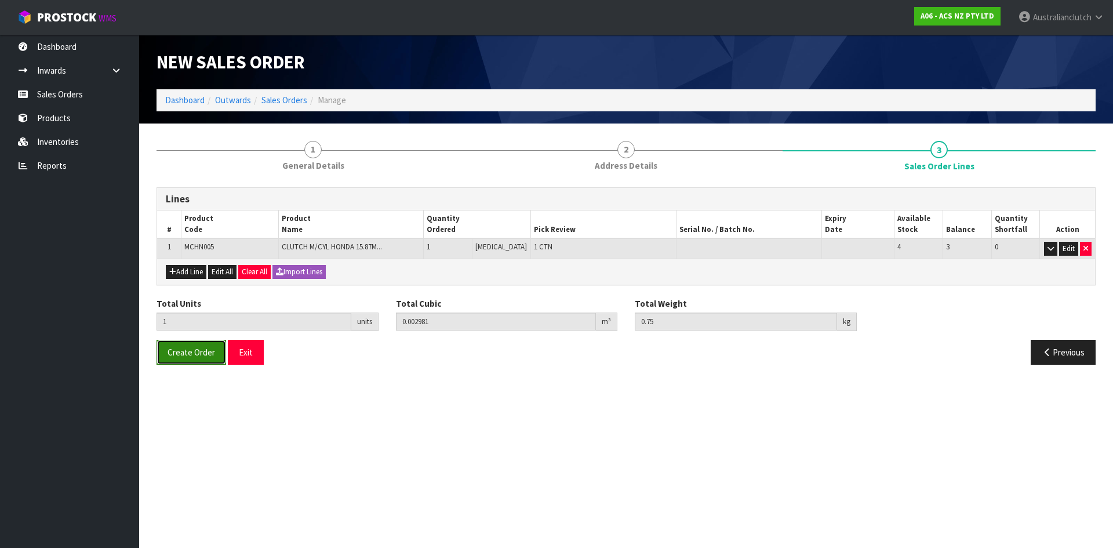
click at [215, 353] on button "Create Order" at bounding box center [192, 352] width 70 height 25
